Goal: Task Accomplishment & Management: Use online tool/utility

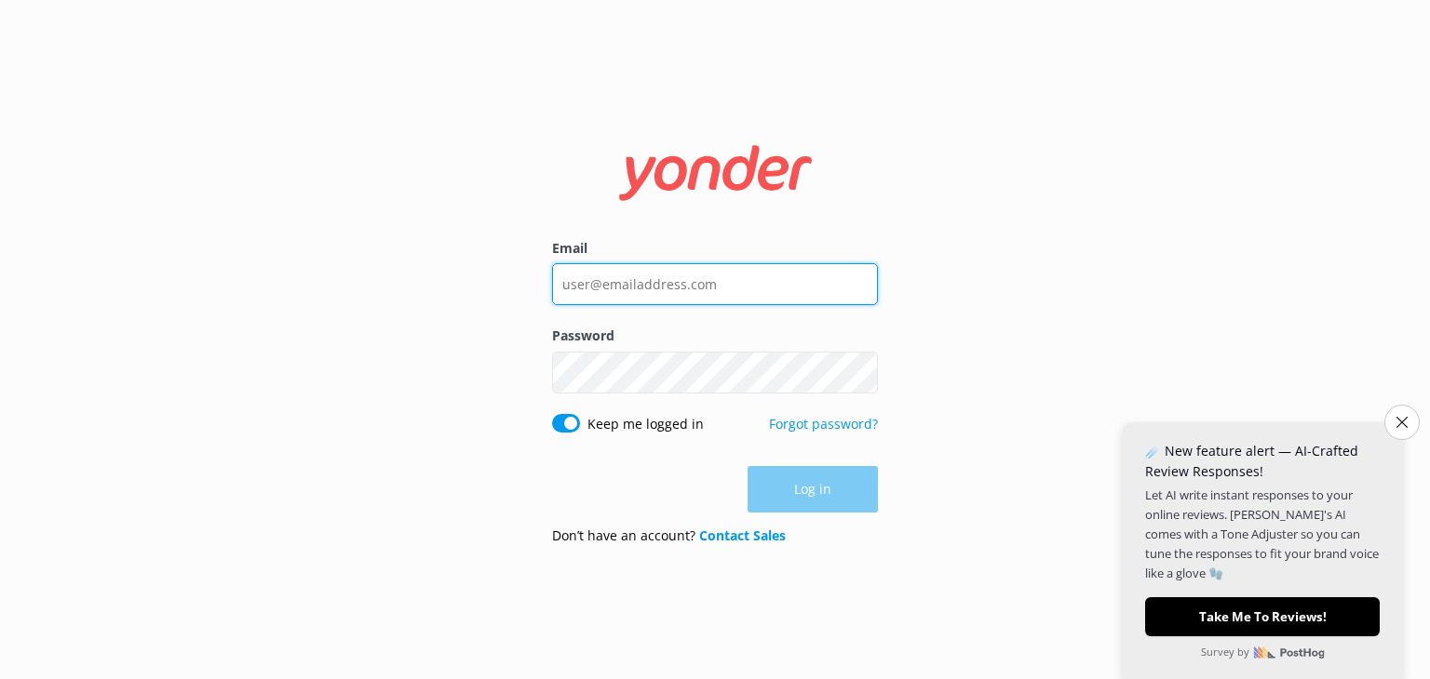
type input "[EMAIL_ADDRESS][DOMAIN_NAME]"
click at [811, 477] on div "Log in" at bounding box center [715, 489] width 326 height 47
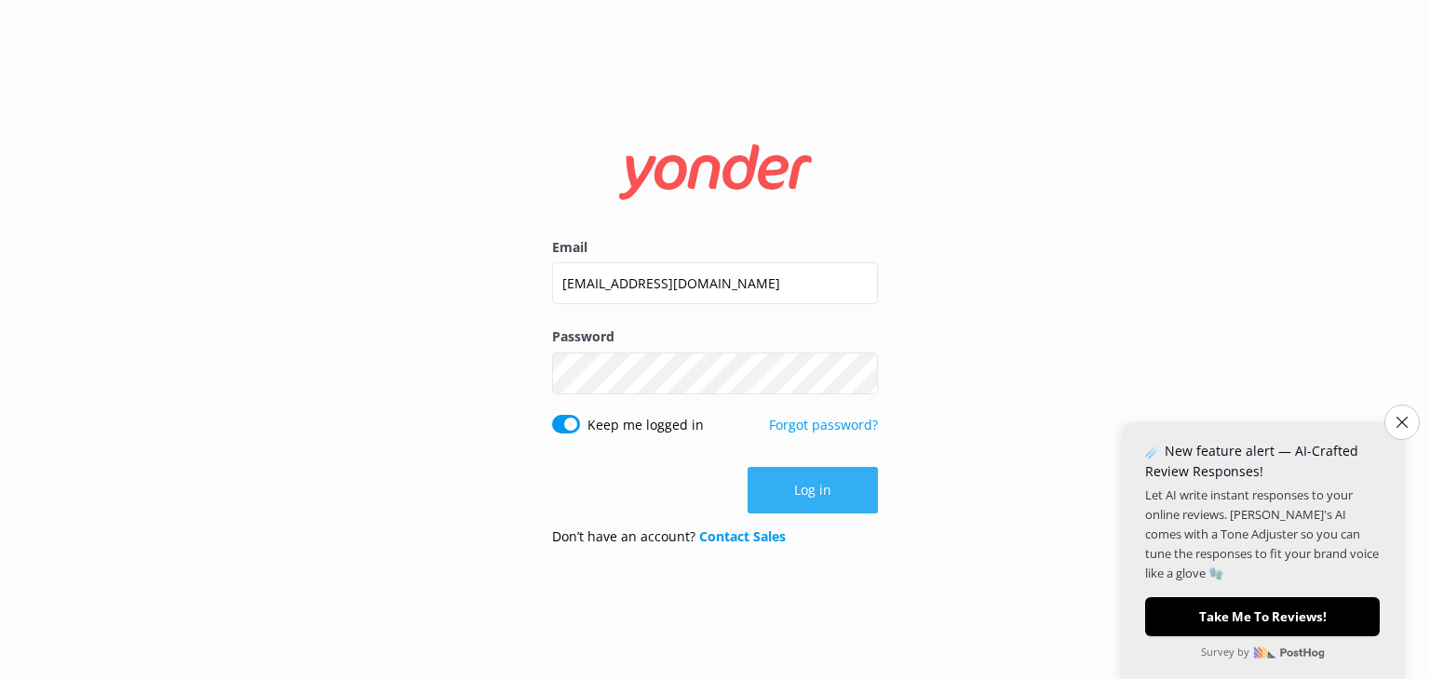
click at [790, 488] on button "Log in" at bounding box center [812, 490] width 130 height 47
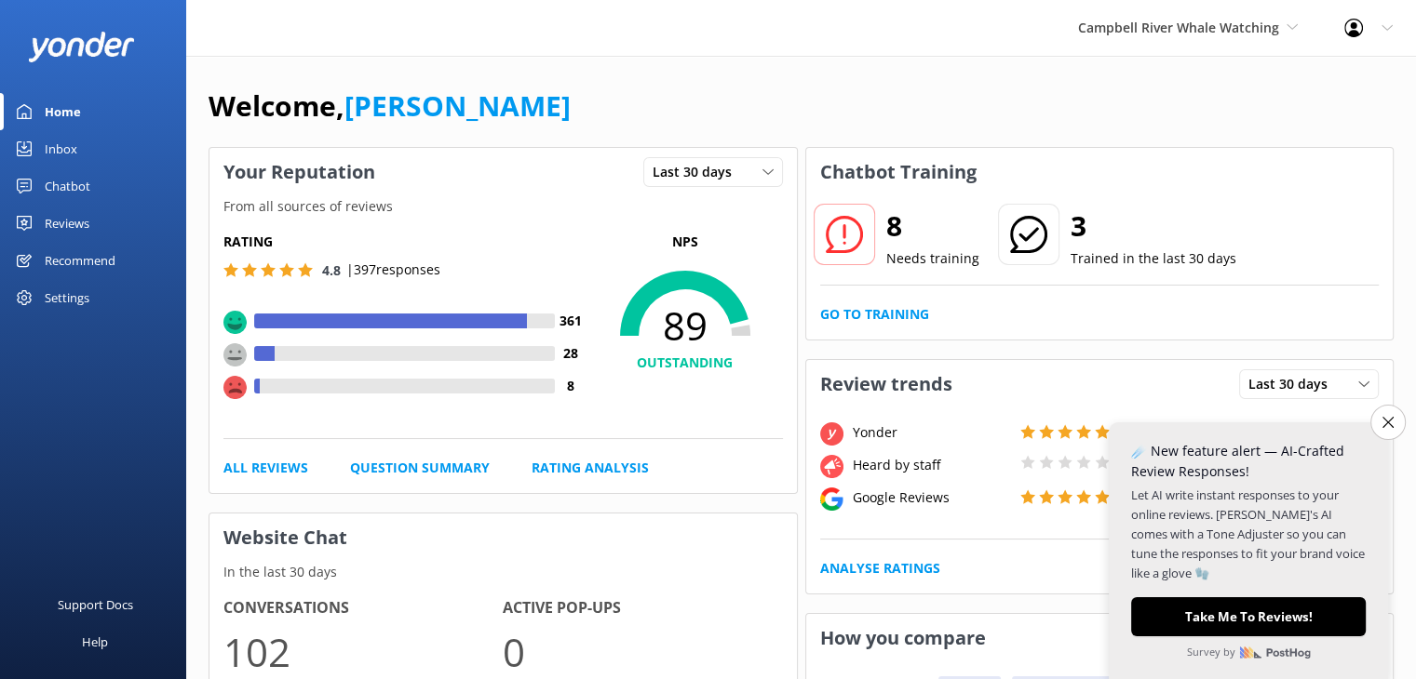
click at [65, 187] on div "Chatbot" at bounding box center [68, 186] width 46 height 37
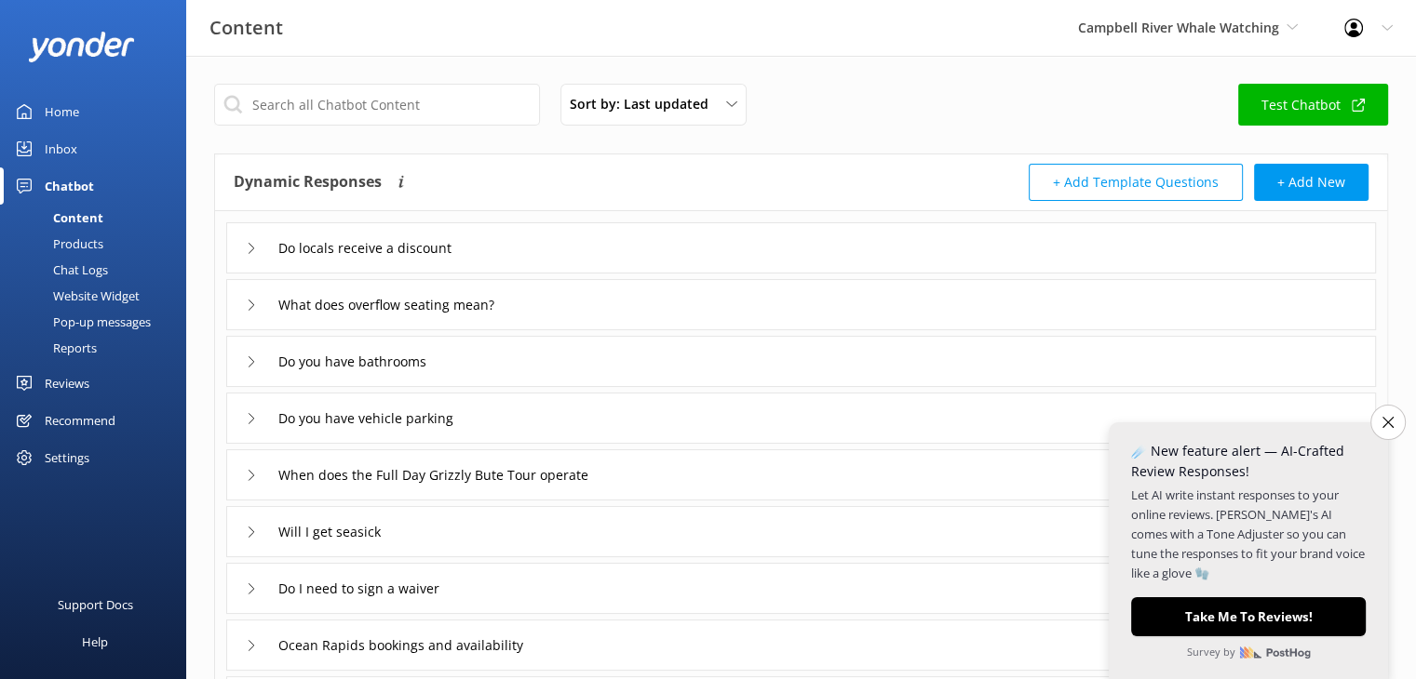
click at [93, 326] on div "Pop-up messages" at bounding box center [81, 322] width 140 height 26
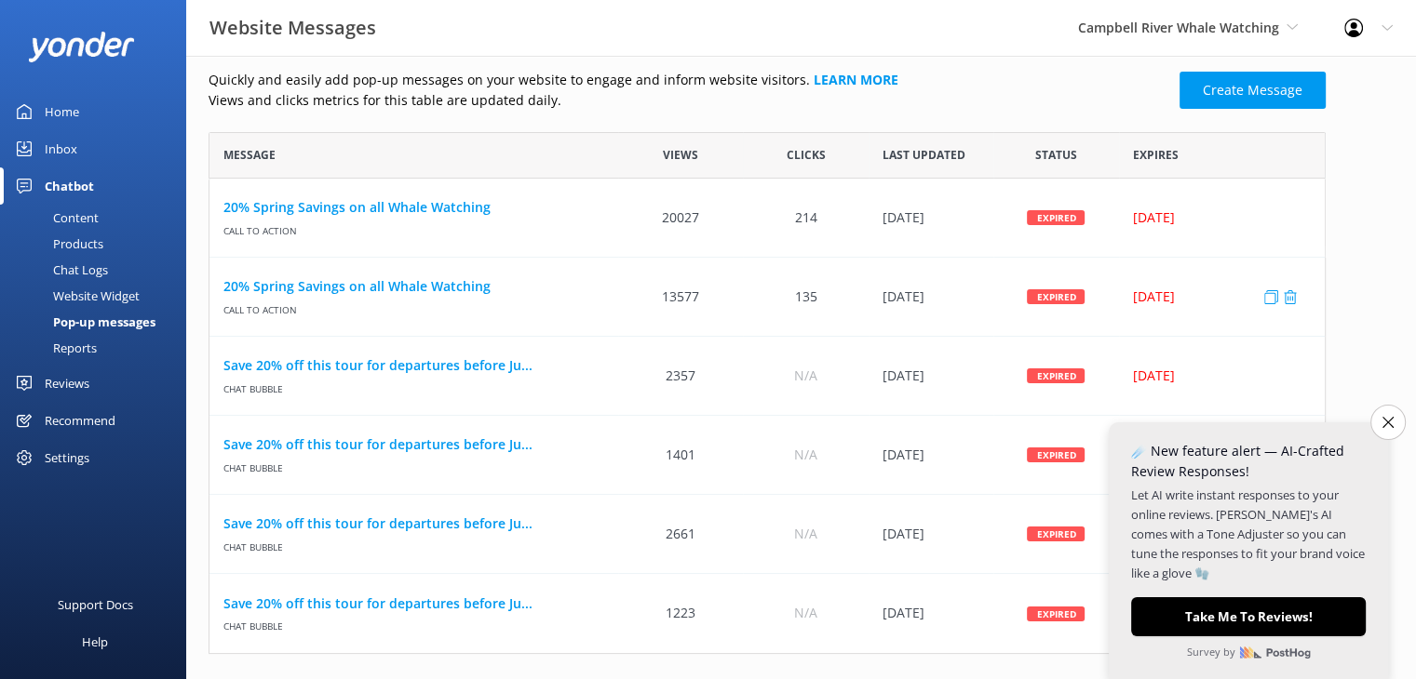
scroll to position [26, 0]
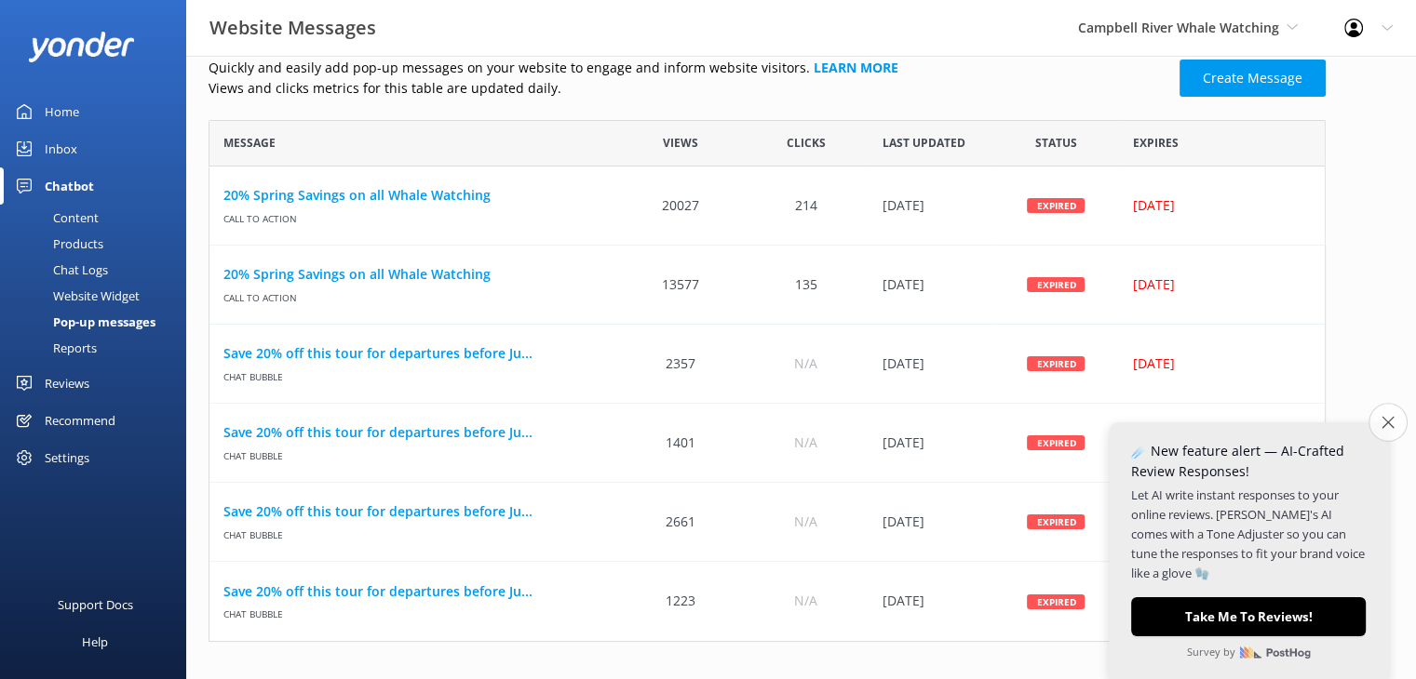
click at [1385, 416] on icon "Close survey" at bounding box center [1387, 422] width 12 height 12
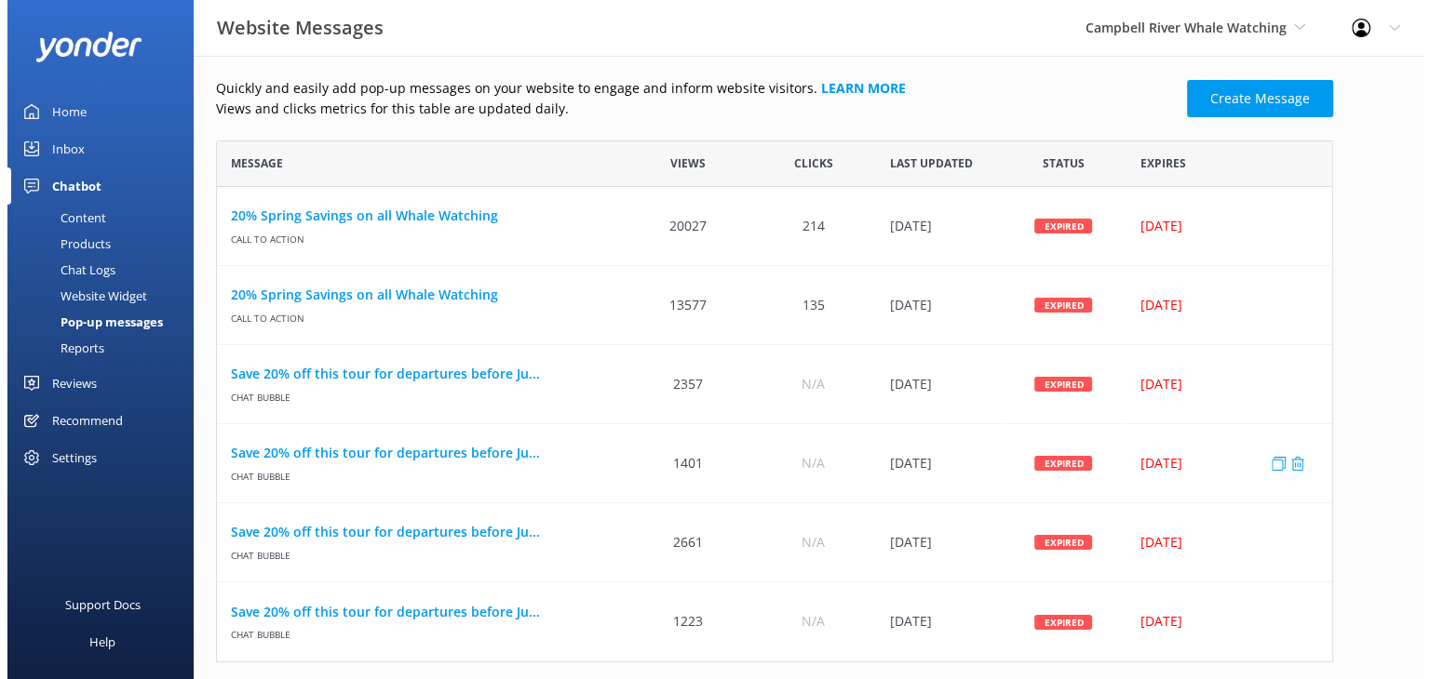
scroll to position [0, 0]
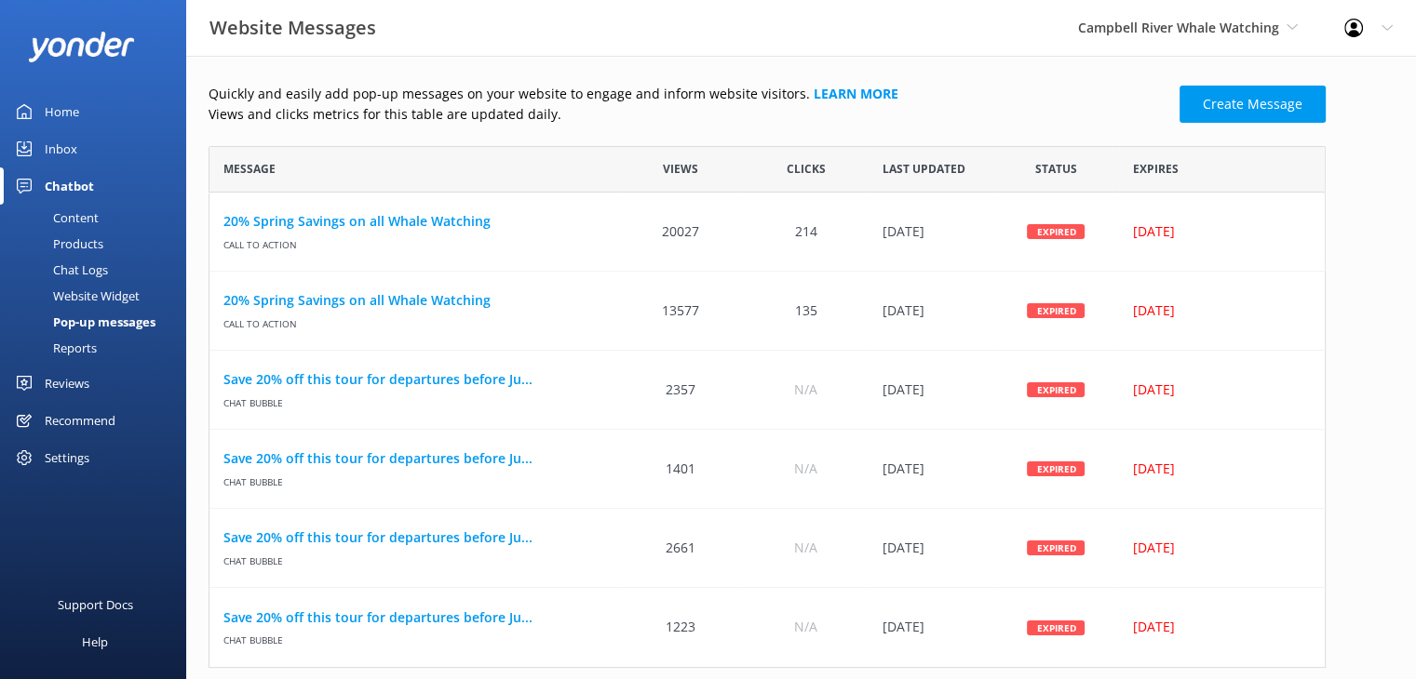
click at [90, 290] on div "Website Widget" at bounding box center [75, 296] width 128 height 26
